Goal: Task Accomplishment & Management: Manage account settings

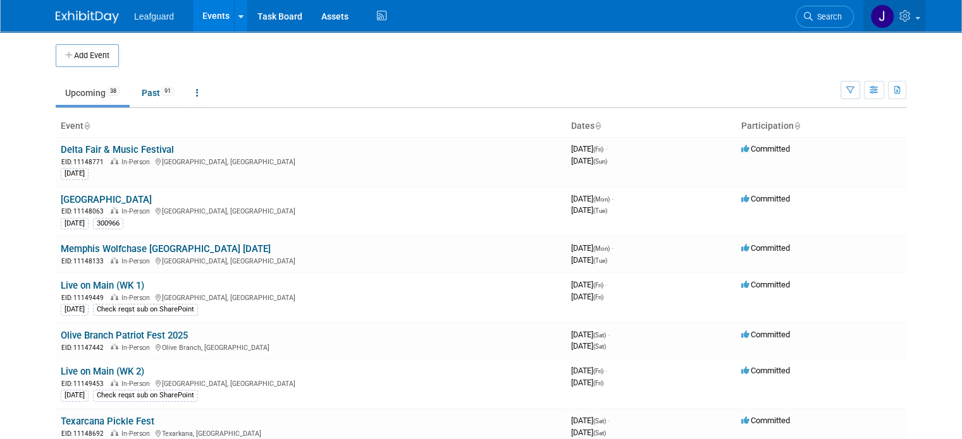
drag, startPoint x: 0, startPoint y: 0, endPoint x: 906, endPoint y: 15, distance: 906.3
click at [906, 15] on link at bounding box center [894, 16] width 62 height 32
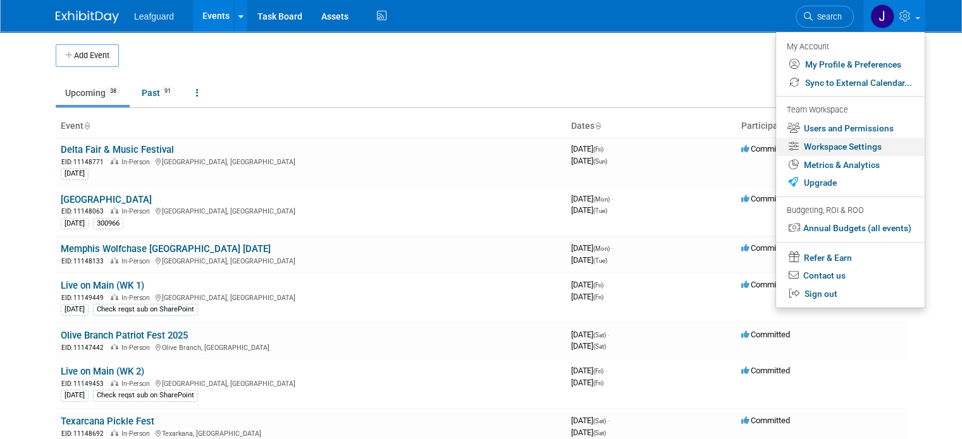
click at [860, 148] on link "Workspace Settings" at bounding box center [850, 147] width 149 height 18
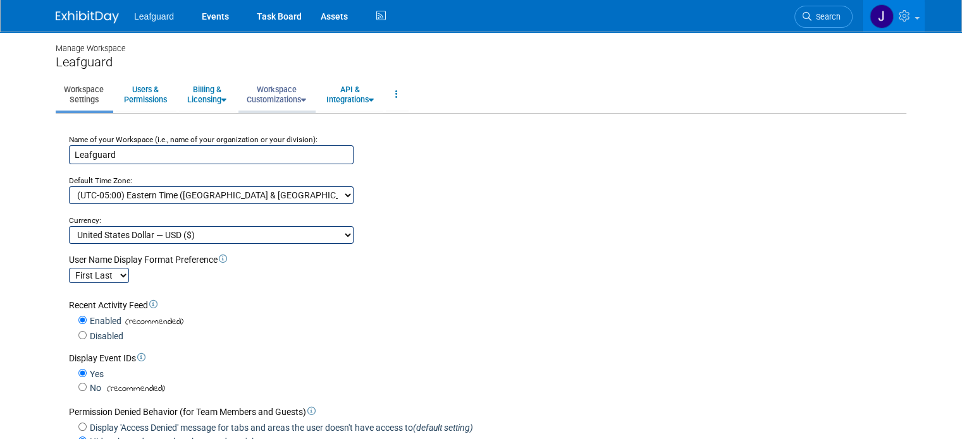
click at [284, 87] on link "Workspace Customizations" at bounding box center [276, 94] width 76 height 31
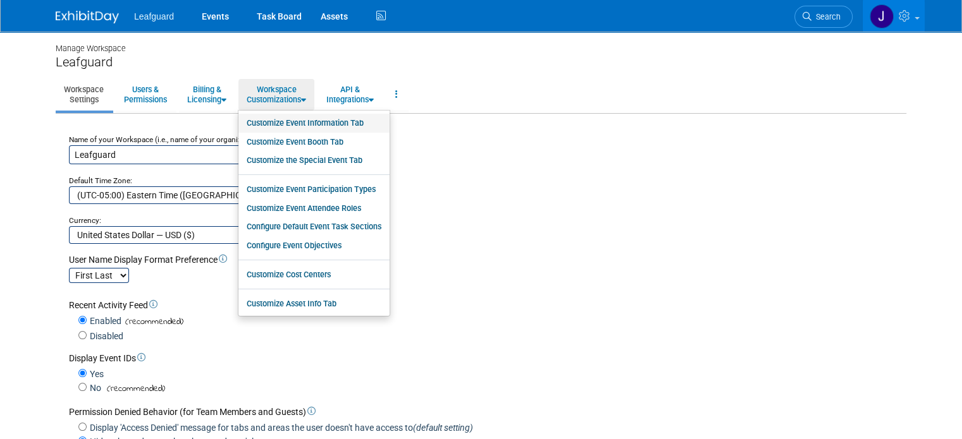
click at [300, 121] on link "Customize Event Information Tab" at bounding box center [313, 123] width 151 height 19
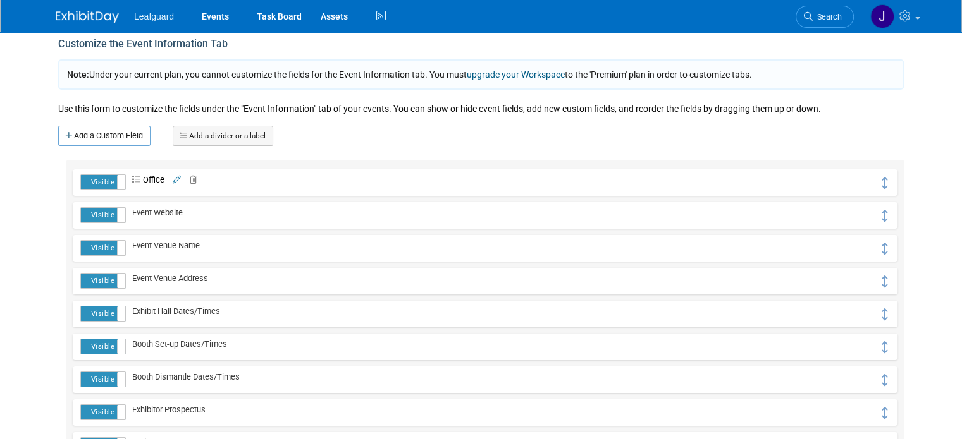
scroll to position [126, 0]
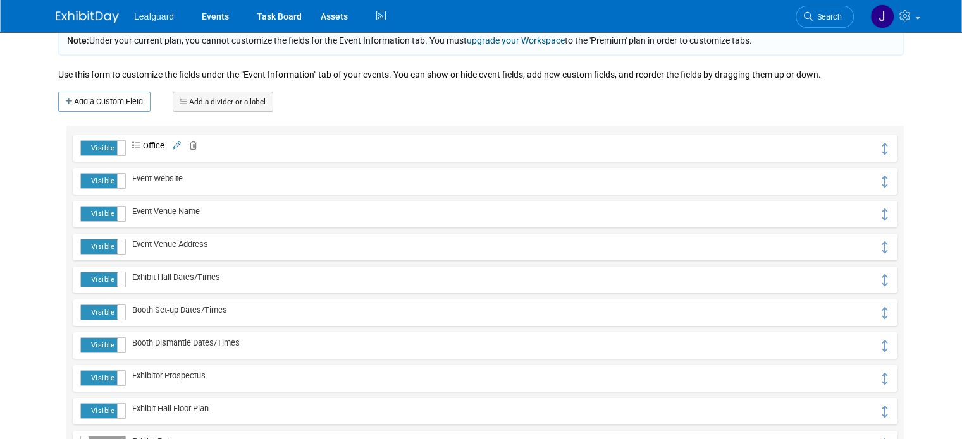
click at [105, 103] on link "Add a Custom Field" at bounding box center [104, 102] width 92 height 20
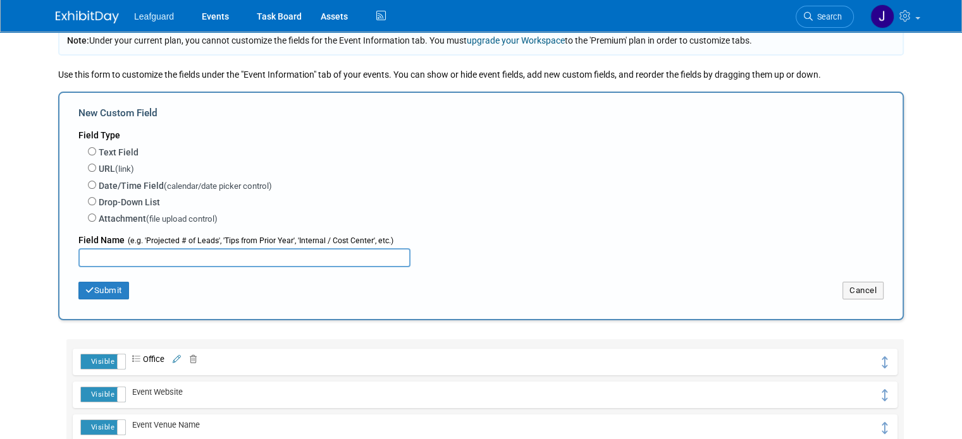
click at [99, 214] on label "Attachment (file upload control)" at bounding box center [158, 218] width 119 height 13
click at [96, 214] on input "Attachment (file upload control)" at bounding box center [92, 218] width 8 height 8
radio input "true"
click at [119, 267] on div "Submit Cancel" at bounding box center [480, 286] width 805 height 39
click at [123, 257] on input "text" at bounding box center [244, 258] width 332 height 19
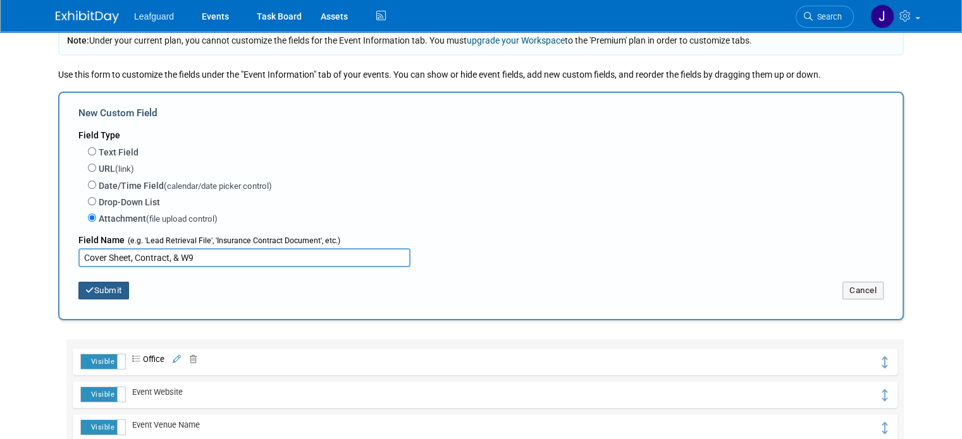
type input "Cover Sheet, Contract, & W9"
click at [104, 285] on button "Submit" at bounding box center [103, 291] width 51 height 18
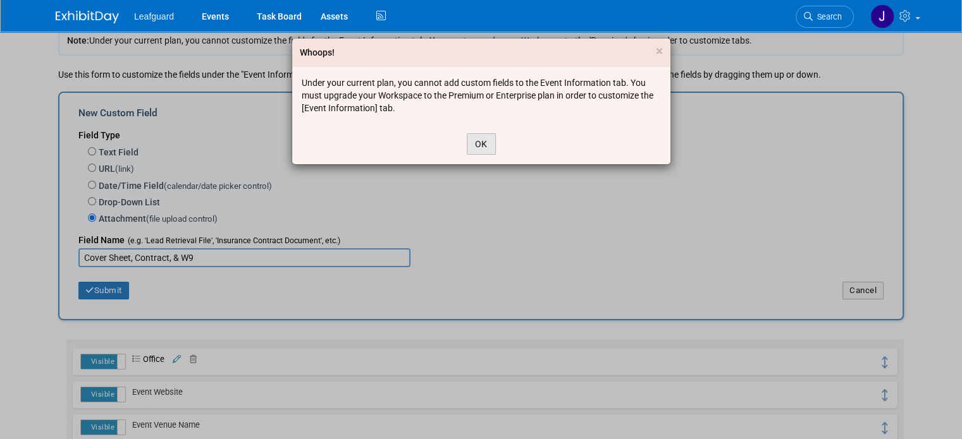
click at [488, 144] on button "OK" at bounding box center [481, 144] width 29 height 22
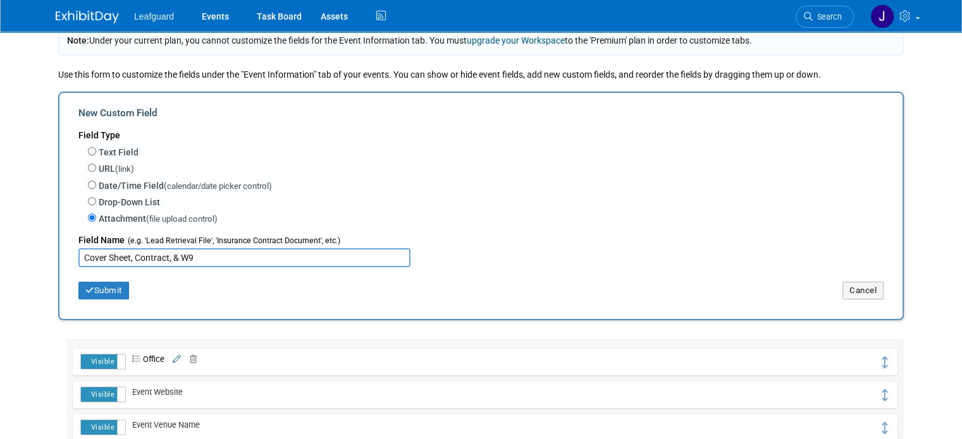
scroll to position [0, 0]
